Goal: Book appointment/travel/reservation

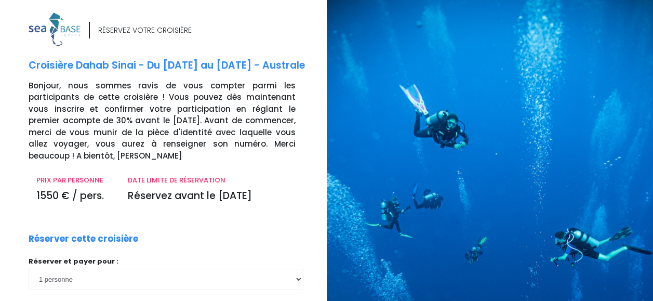
scroll to position [182, 0]
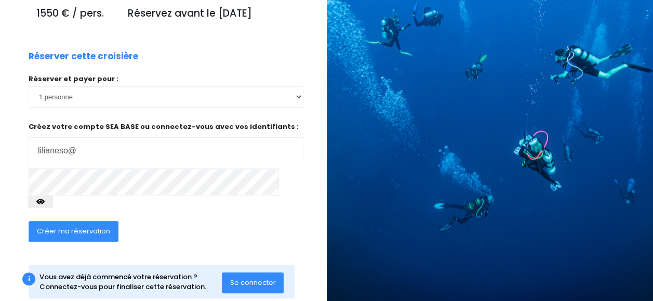
click input "submit" at bounding box center [0, 0] width 0 height 0
click at [250, 162] on input "lilianeso@" at bounding box center [166, 150] width 275 height 27
type input "[EMAIL_ADDRESS][DOMAIN_NAME]"
click at [45, 202] on icon "button" at bounding box center [40, 202] width 8 height 0
click at [73, 226] on span "Créer ma réservation" at bounding box center [73, 231] width 73 height 10
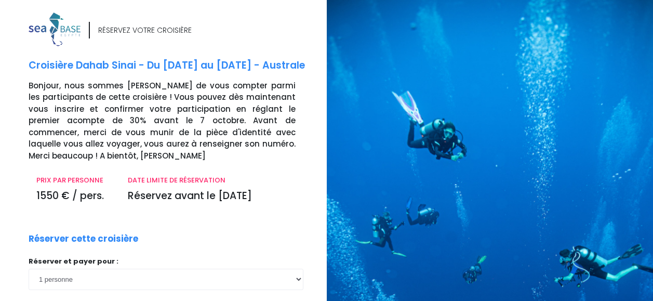
scroll to position [221, 0]
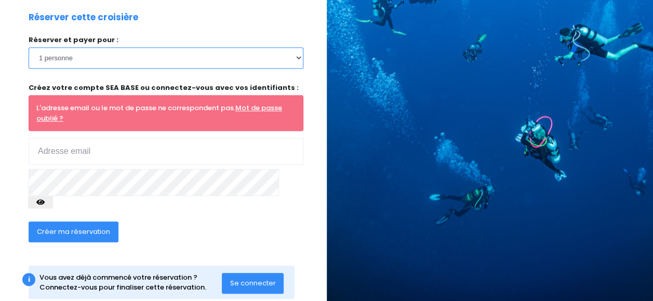
click at [292, 56] on select "1 personne 2 personnes 3 personnes 4 personnes" at bounding box center [166, 57] width 275 height 21
click at [184, 150] on input "email" at bounding box center [166, 151] width 275 height 27
type input "[EMAIL_ADDRESS][DOMAIN_NAME]"
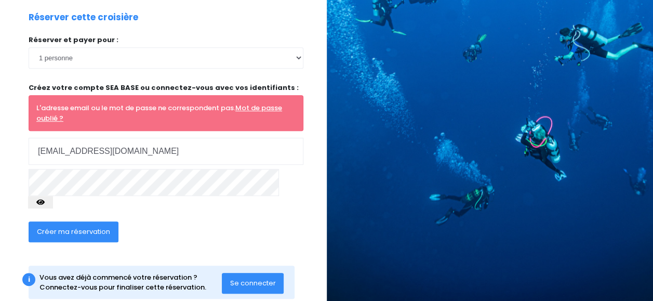
click at [68, 227] on span "Créer ma réservation" at bounding box center [73, 232] width 73 height 10
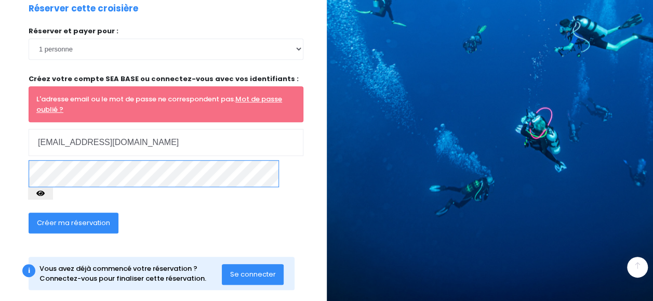
scroll to position [231, 0]
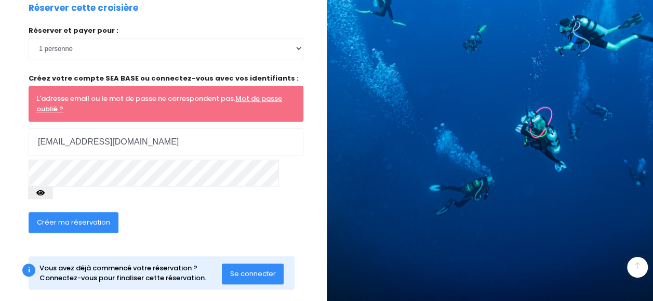
click at [251, 269] on span "Se connecter" at bounding box center [253, 274] width 46 height 10
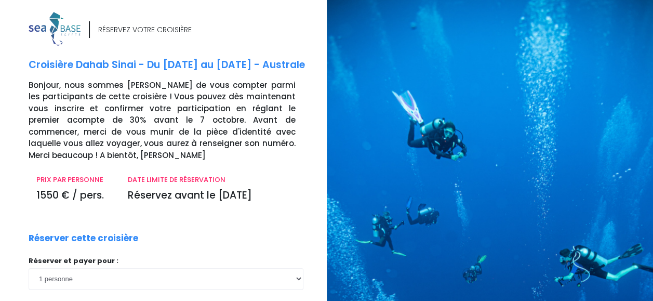
scroll to position [0, 0]
